Goal: Information Seeking & Learning: Learn about a topic

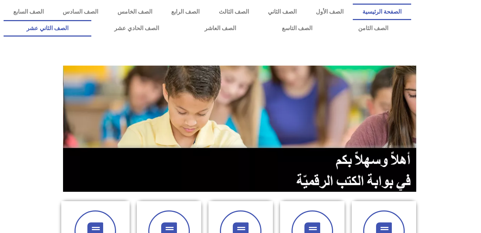
click at [83, 24] on link "الصف الثاني عشر" at bounding box center [48, 28] width 88 height 16
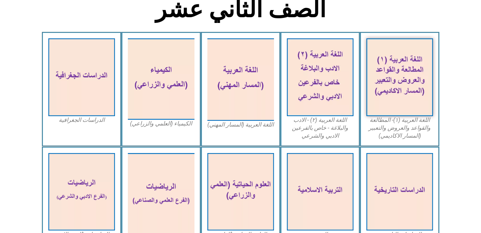
scroll to position [191, 0]
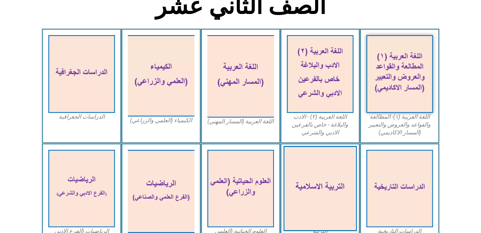
click at [327, 199] on img at bounding box center [319, 188] width 73 height 85
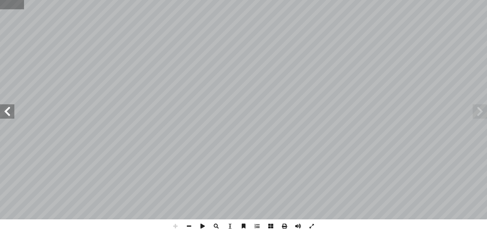
click at [21, 7] on input "text" at bounding box center [12, 4] width 24 height 9
type input "**"
click at [14, 114] on span at bounding box center [7, 111] width 14 height 14
click at [7, 115] on span at bounding box center [7, 111] width 14 height 14
click at [176, 225] on span at bounding box center [175, 226] width 14 height 14
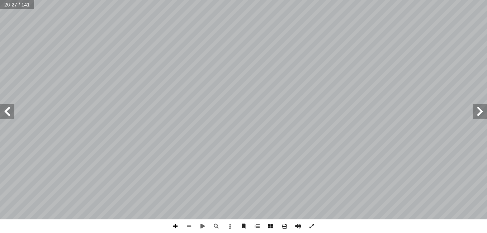
click at [175, 226] on span at bounding box center [175, 226] width 14 height 14
click at [6, 109] on span at bounding box center [7, 111] width 14 height 14
click at [78, 65] on html "الصفحة الرئيسية الصف الأول الصف الثاني الصف الثالث الصف الرابع الصف الخامس الصف…" at bounding box center [243, 32] width 487 height 65
click at [200, 221] on div "لمعروف والنهي عن المنكر: � مر ب أ : ال� ً � لث � ث .﴾ ڻ ڻ ۀ ۀ ڳ ڳ ڳ ڳ ڱ ڱ ڱ ڱ ں…" at bounding box center [243, 116] width 487 height 233
click at [483, 113] on span at bounding box center [479, 111] width 14 height 14
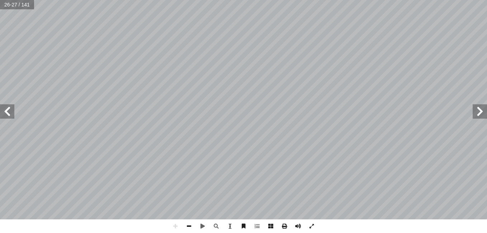
click at [188, 226] on span at bounding box center [189, 226] width 14 height 14
